Goal: Information Seeking & Learning: Learn about a topic

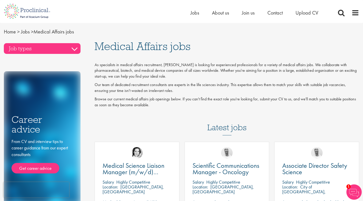
click at [78, 49] on h3 "Job types" at bounding box center [42, 48] width 77 height 11
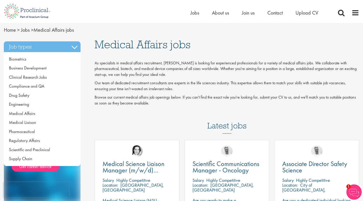
scroll to position [2, 0]
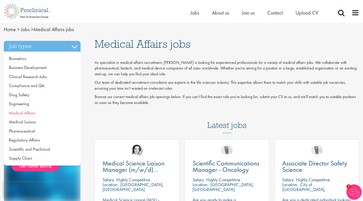
click at [34, 112] on span "Medical Affairs" at bounding box center [22, 113] width 26 height 6
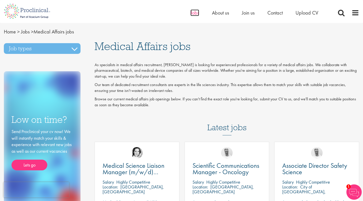
click at [195, 10] on span "Jobs" at bounding box center [194, 12] width 9 height 7
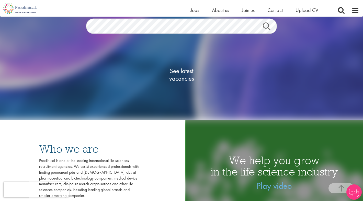
scroll to position [105, 0]
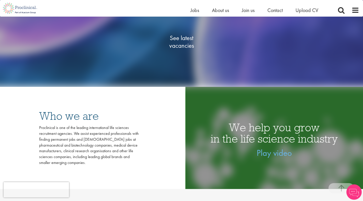
click at [186, 47] on span "See latest vacancies" at bounding box center [181, 41] width 51 height 15
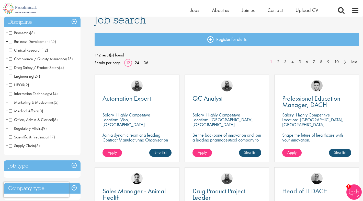
scroll to position [41, 0]
click at [11, 110] on span "Medical Affairs" at bounding box center [23, 110] width 29 height 5
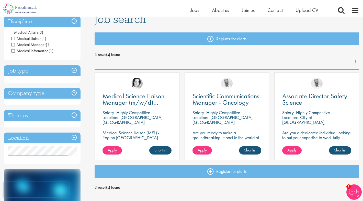
scroll to position [40, 0]
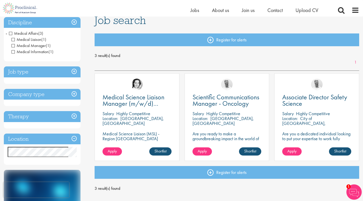
click at [56, 138] on h3 "Location" at bounding box center [42, 139] width 77 height 11
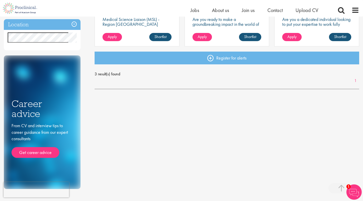
scroll to position [159, 0]
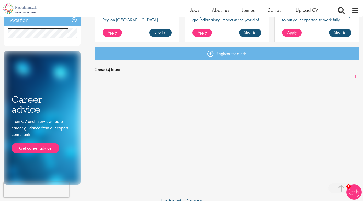
click at [73, 23] on h3 "Location" at bounding box center [42, 20] width 77 height 11
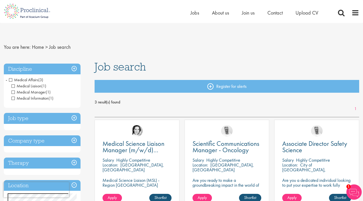
scroll to position [0, 0]
click at [14, 79] on span "Medical Affairs" at bounding box center [23, 79] width 29 height 5
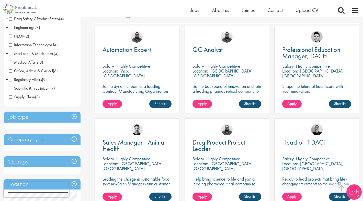
scroll to position [90, 0]
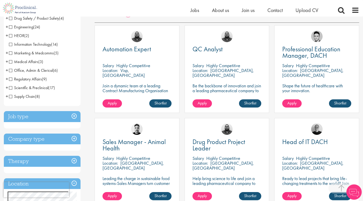
click at [56, 115] on h3 "Job type" at bounding box center [42, 116] width 77 height 11
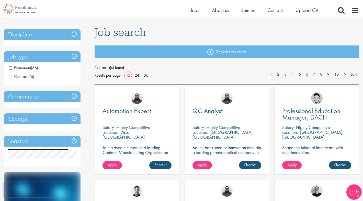
scroll to position [6, 0]
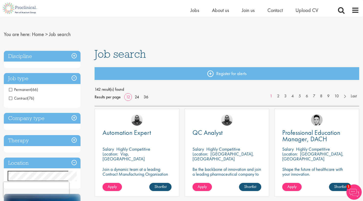
click at [11, 89] on span "Permanent" at bounding box center [20, 89] width 22 height 5
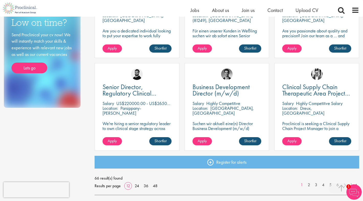
scroll to position [331, 0]
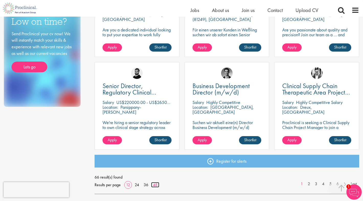
click at [157, 185] on link "48" at bounding box center [155, 184] width 8 height 5
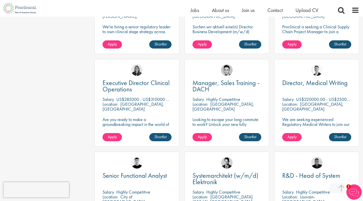
scroll to position [426, 0]
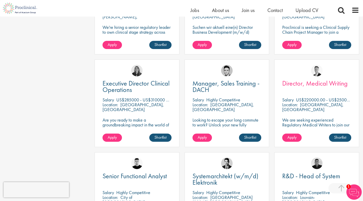
click at [300, 85] on span "Director, Medical Writing" at bounding box center [314, 83] width 65 height 9
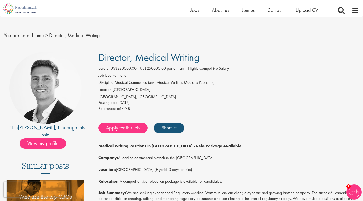
scroll to position [5, 0]
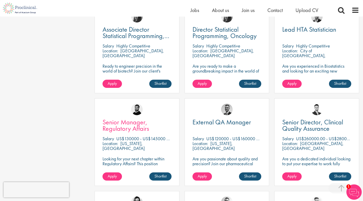
scroll to position [665, 0]
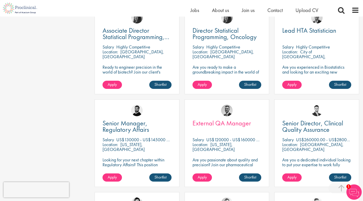
click at [230, 124] on span "External QA Manager" at bounding box center [221, 123] width 58 height 9
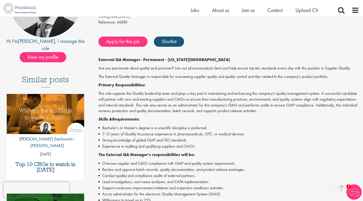
scroll to position [91, 0]
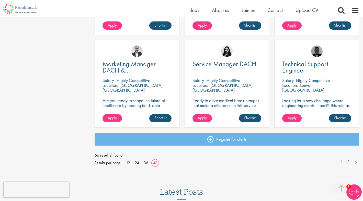
scroll to position [1467, 0]
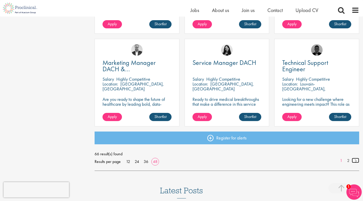
click at [356, 159] on link at bounding box center [354, 160] width 7 height 5
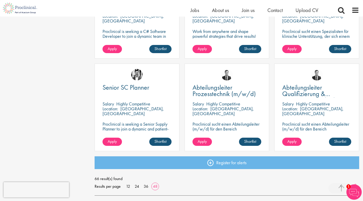
scroll to position [516, 0]
